Goal: Transaction & Acquisition: Purchase product/service

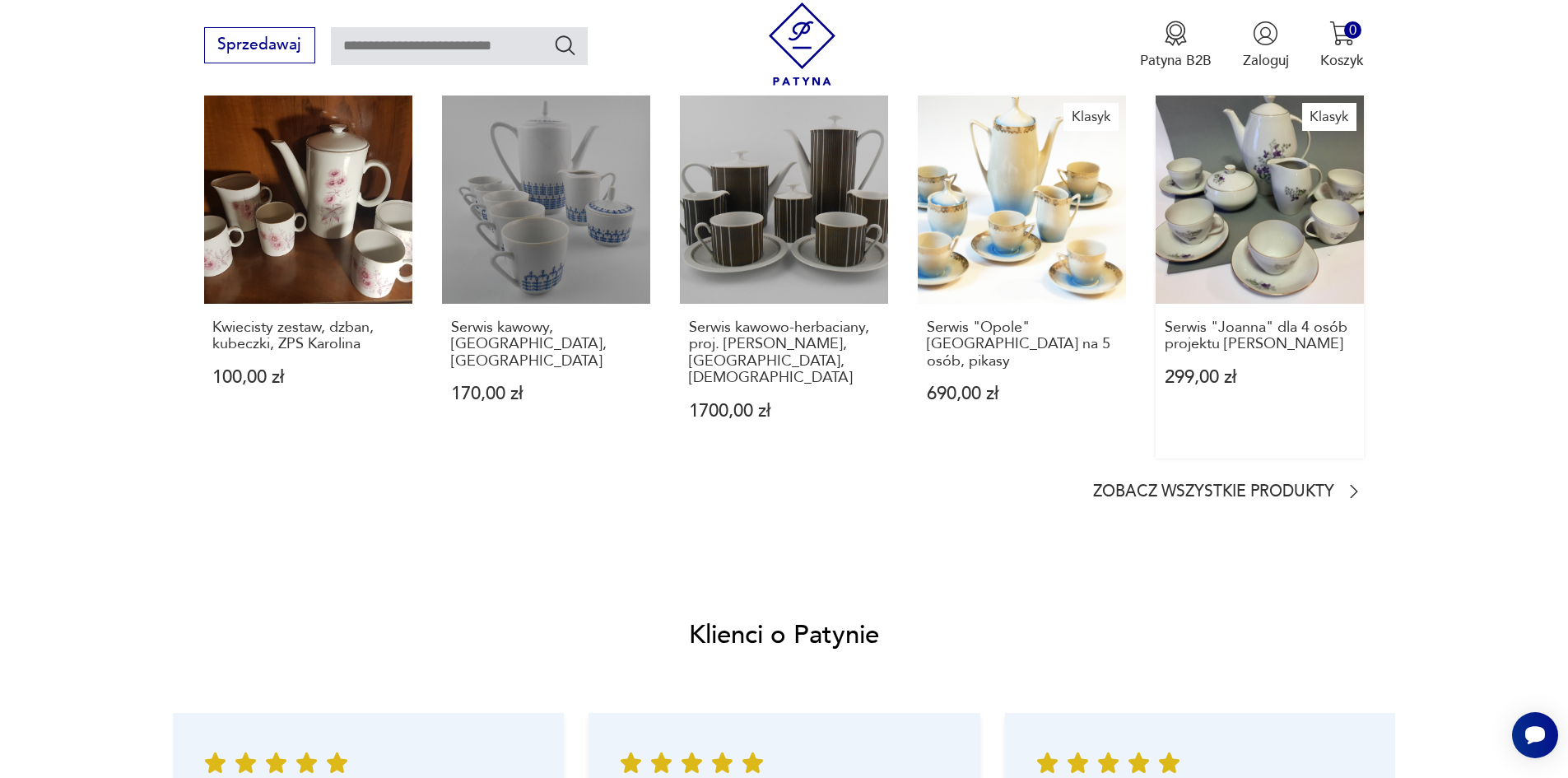
scroll to position [1728, 0]
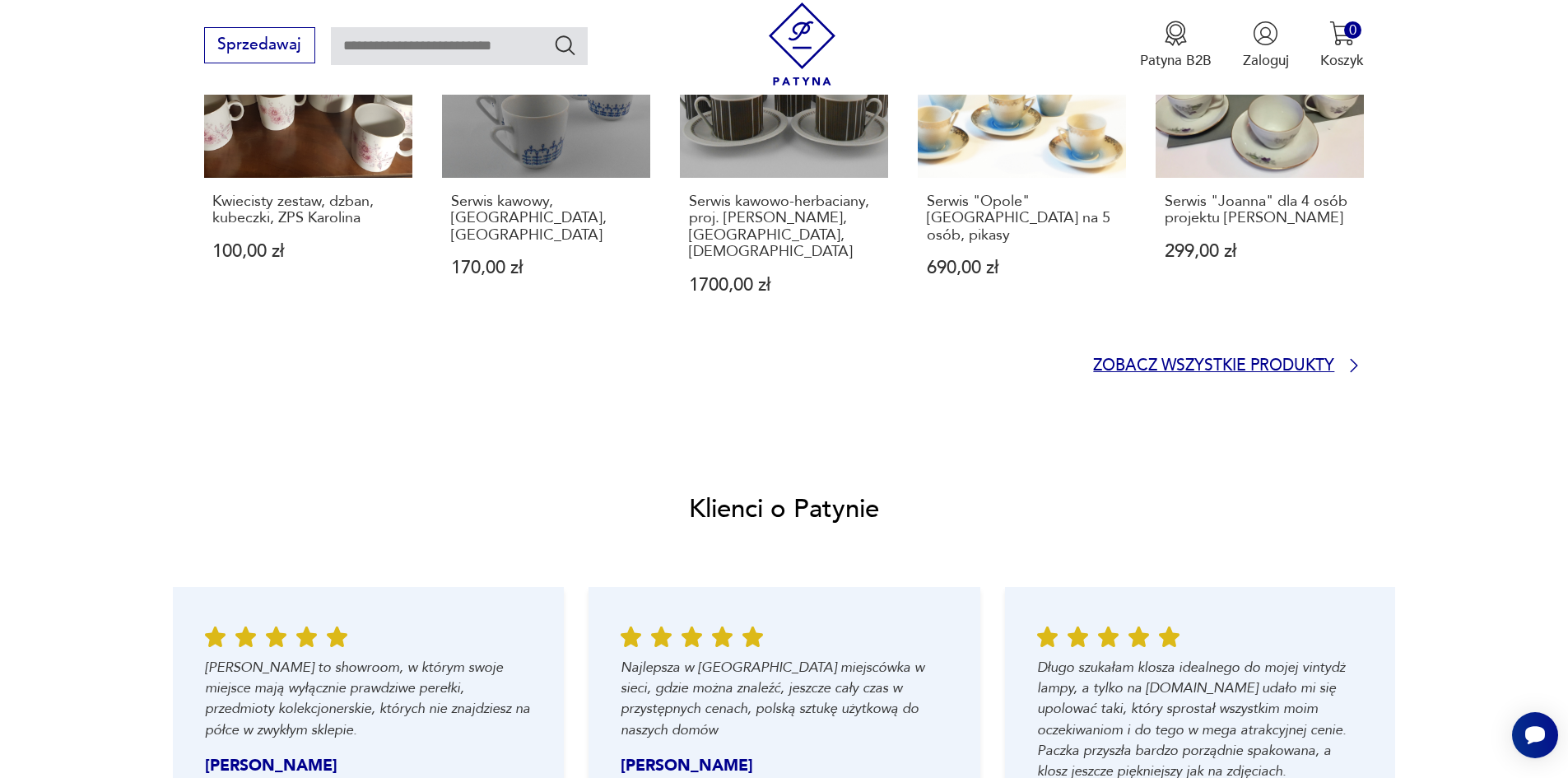
click at [1200, 361] on p "Zobacz wszystkie produkty" at bounding box center [1213, 366] width 241 height 13
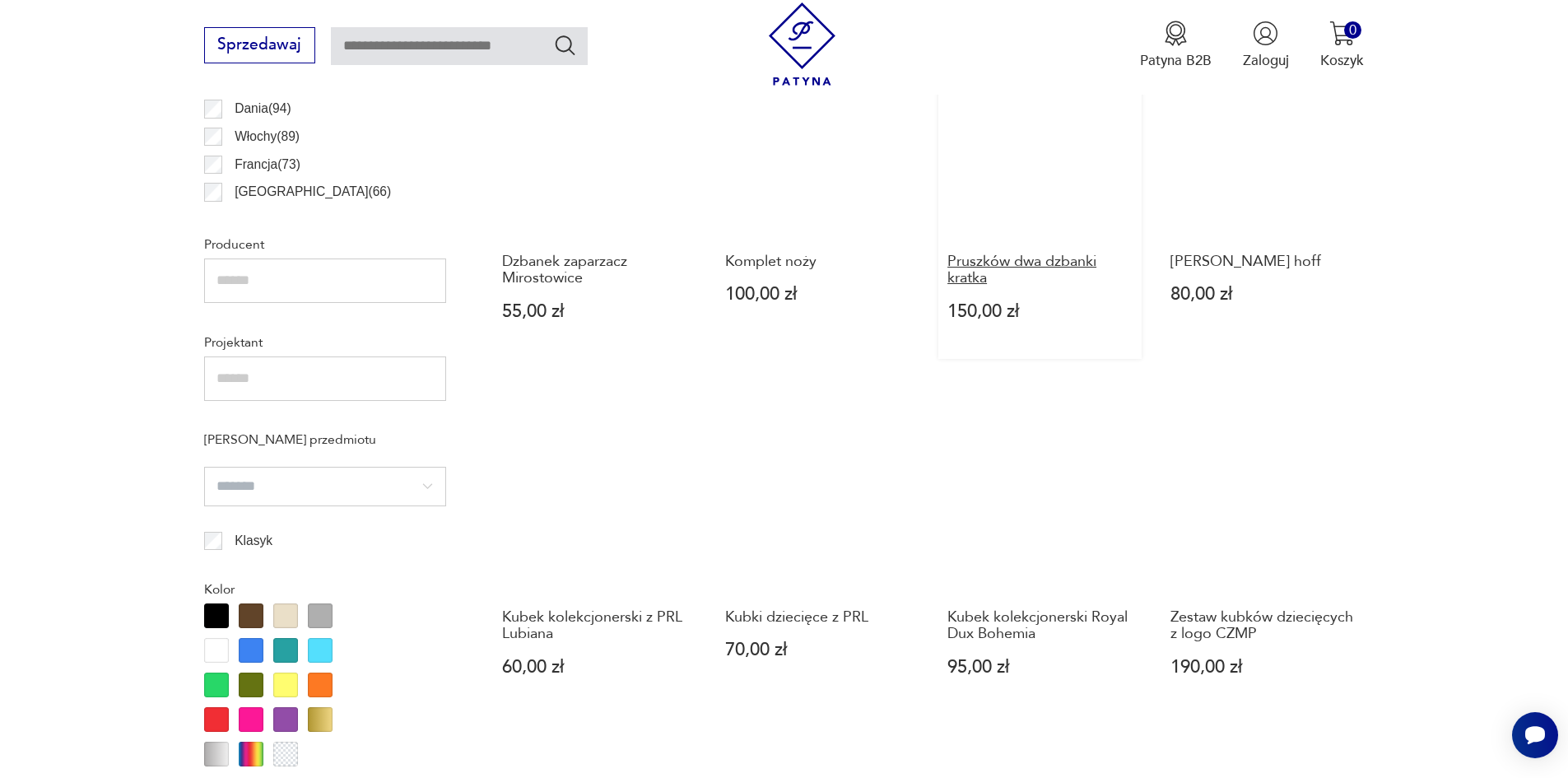
scroll to position [1206, 0]
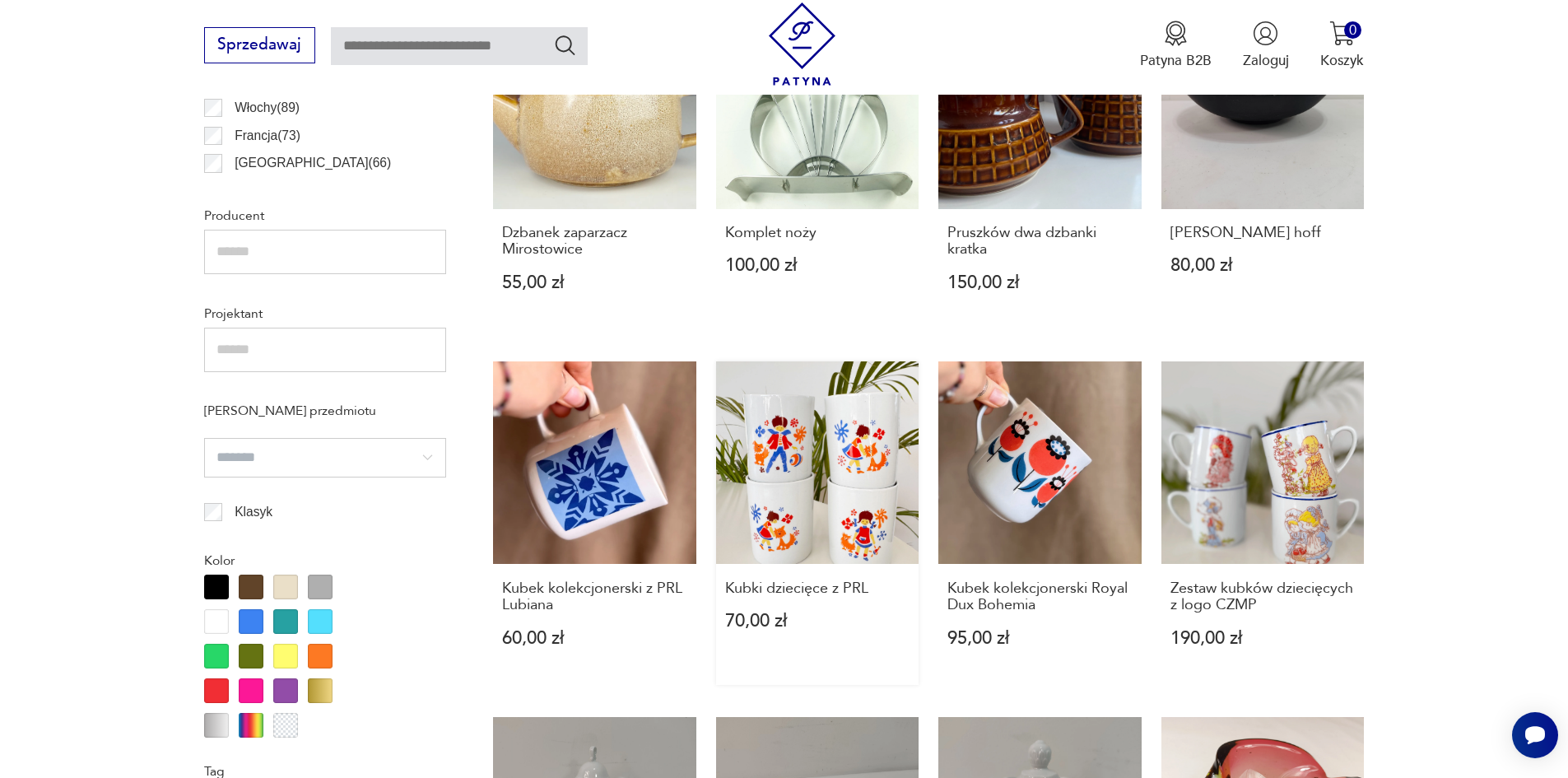
click at [790, 448] on link "Kubki dziecięce z PRL 70,00 zł" at bounding box center [817, 524] width 203 height 324
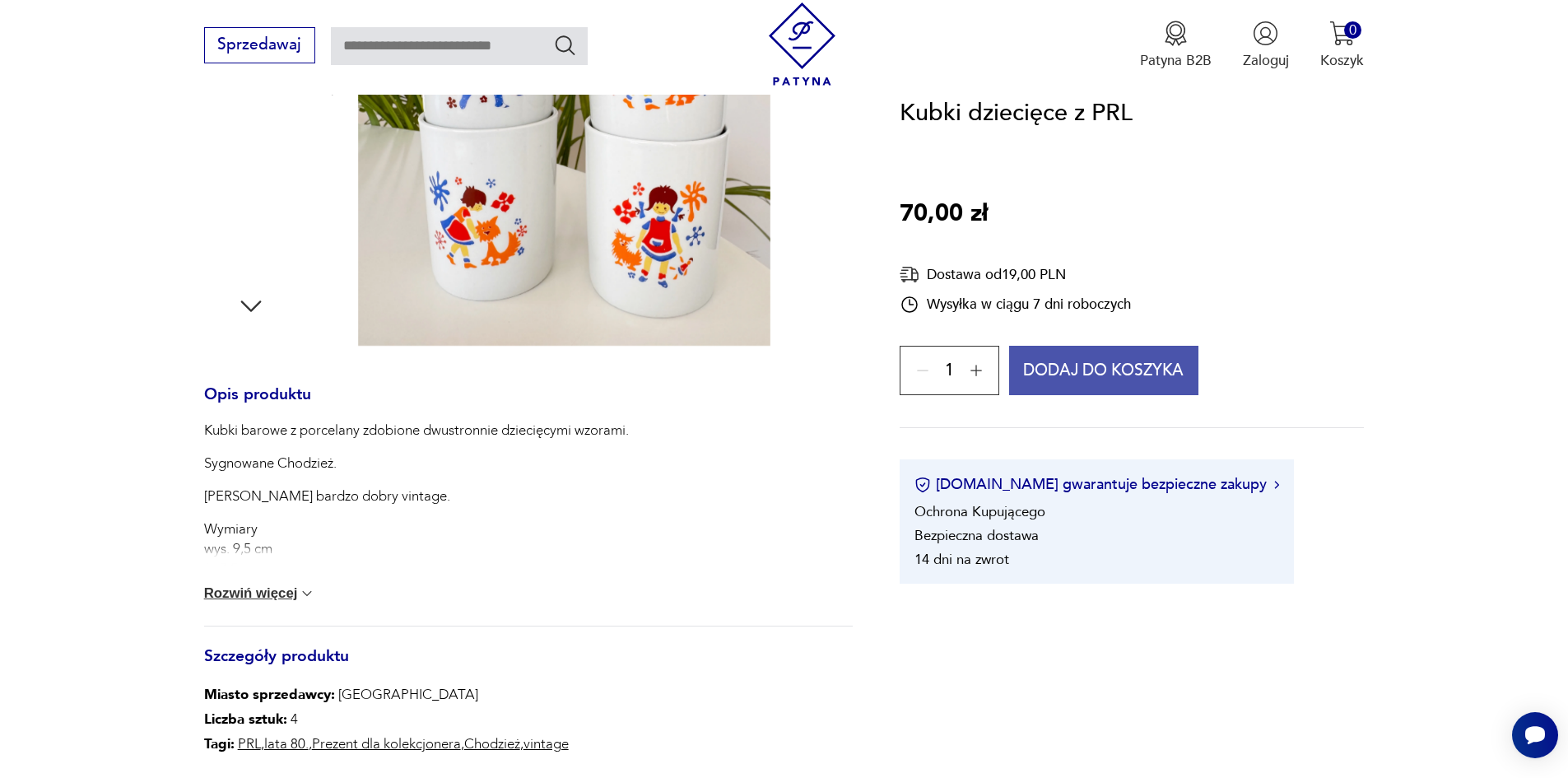
scroll to position [247, 0]
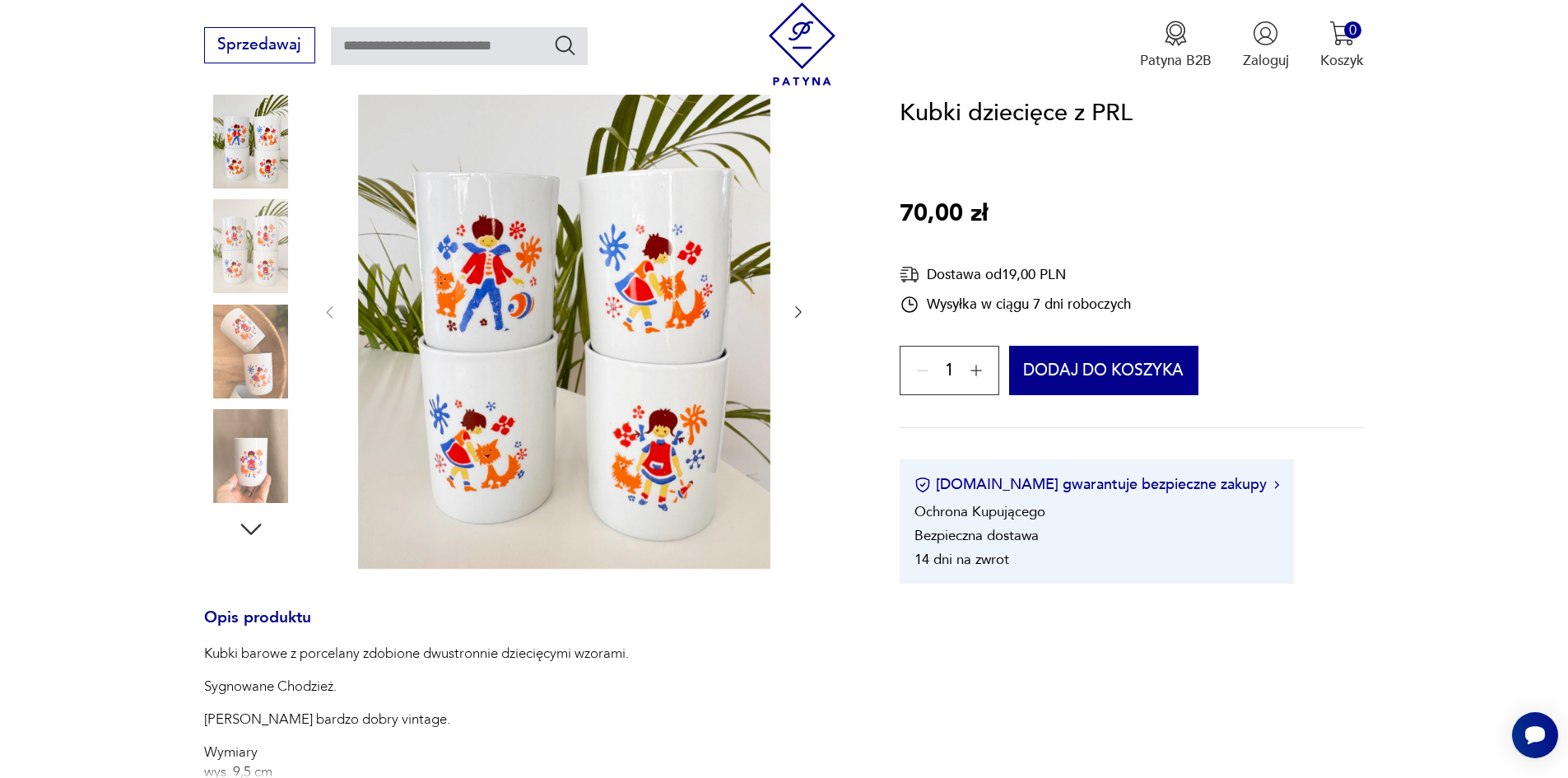
click at [787, 314] on div at bounding box center [564, 312] width 486 height 518
click at [803, 312] on icon "button" at bounding box center [798, 311] width 16 height 16
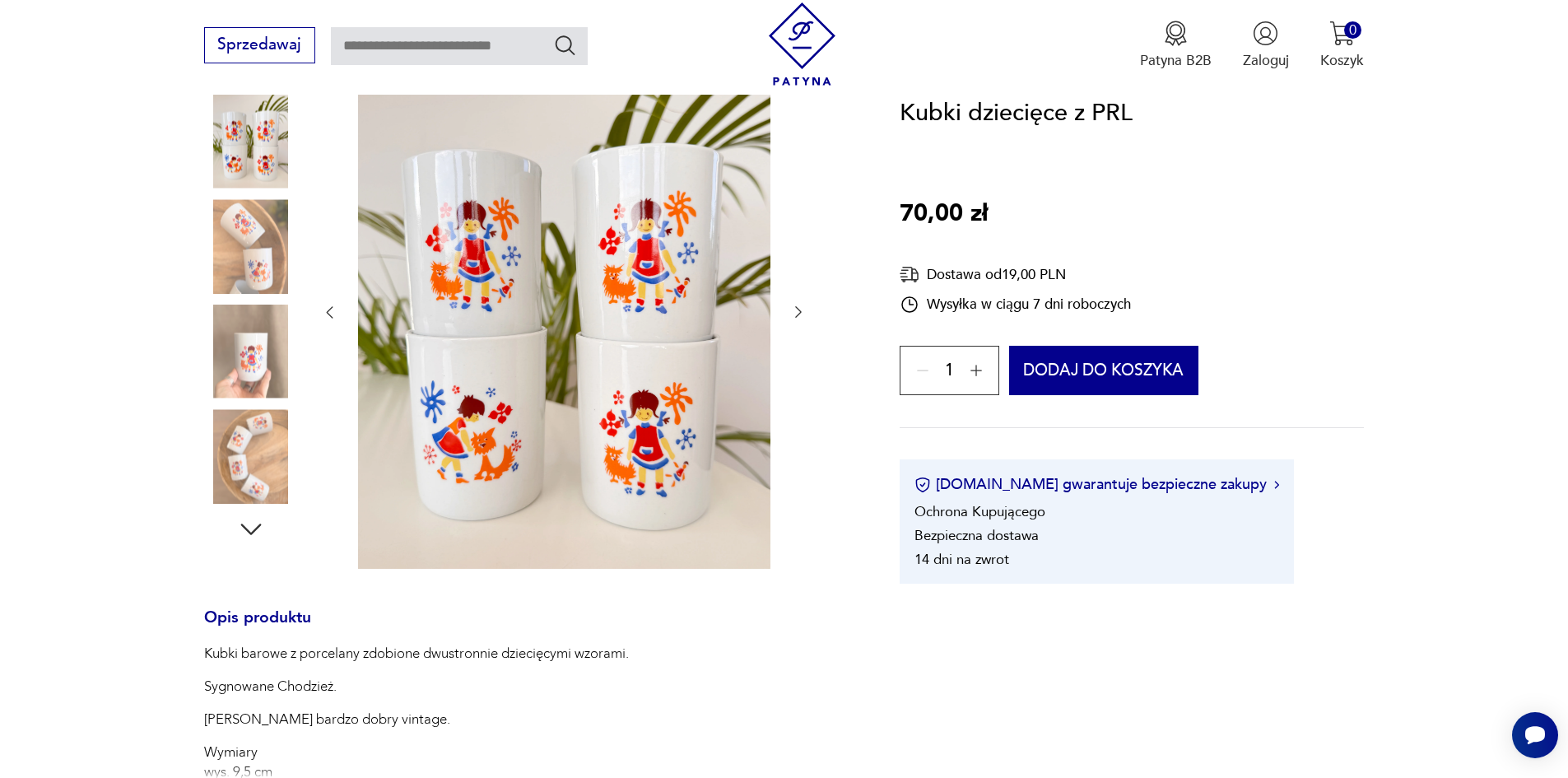
click at [803, 312] on icon "button" at bounding box center [798, 311] width 16 height 16
